Goal: Information Seeking & Learning: Learn about a topic

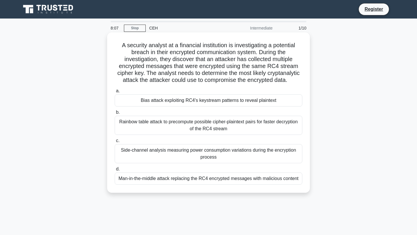
click at [241, 181] on div "Man-in-the-middle attack replacing the RC4 encrypted messages with malicious co…" at bounding box center [209, 179] width 188 height 12
click at [115, 171] on input "d. Man-in-the-middle attack replacing the RC4 encrypted messages with malicious…" at bounding box center [115, 169] width 0 height 4
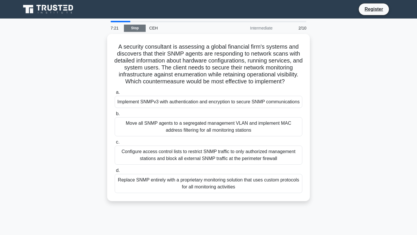
click at [135, 26] on link "Stop" at bounding box center [135, 28] width 22 height 7
